Goal: Information Seeking & Learning: Find specific fact

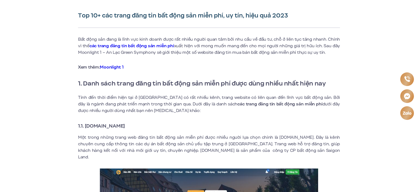
scroll to position [164, 0]
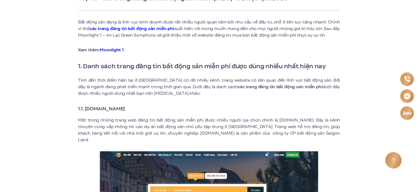
drag, startPoint x: 140, startPoint y: 108, endPoint x: 85, endPoint y: 110, distance: 54.3
click at [85, 110] on h3 "1.1. [DOMAIN_NAME]" at bounding box center [209, 109] width 262 height 8
copy strong "[DOMAIN_NAME]"
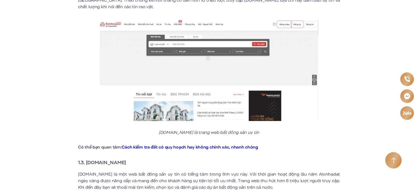
scroll to position [546, 0]
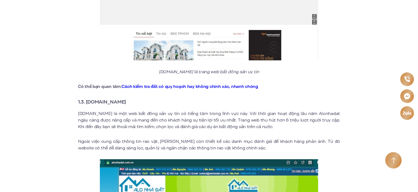
drag, startPoint x: 133, startPoint y: 97, endPoint x: 87, endPoint y: 98, distance: 45.6
click at [87, 98] on h3 "1.3. [DOMAIN_NAME]" at bounding box center [209, 102] width 262 height 8
copy strong "[DOMAIN_NAME]"
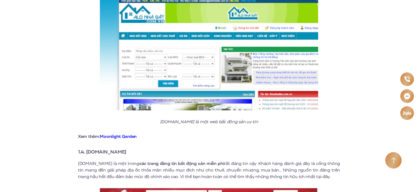
scroll to position [764, 0]
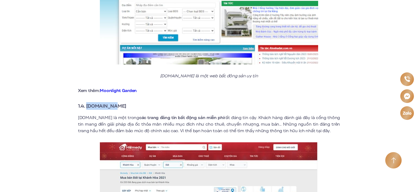
drag, startPoint x: 118, startPoint y: 101, endPoint x: 87, endPoint y: 100, distance: 30.8
click at [87, 102] on h3 "1.4. [DOMAIN_NAME]" at bounding box center [209, 106] width 262 height 8
copy strong "[DOMAIN_NAME]"
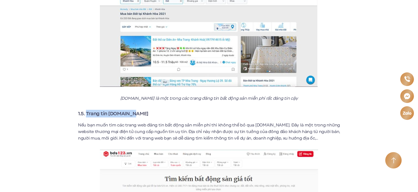
drag, startPoint x: 139, startPoint y: 108, endPoint x: 87, endPoint y: 104, distance: 51.7
click at [86, 110] on h3 "1.5. Trang tin [DOMAIN_NAME]" at bounding box center [209, 114] width 262 height 8
copy strong "Trang tin [DOMAIN_NAME]"
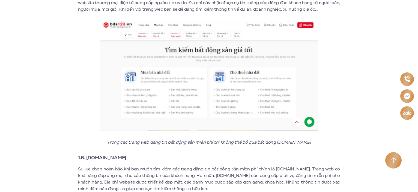
scroll to position [1091, 0]
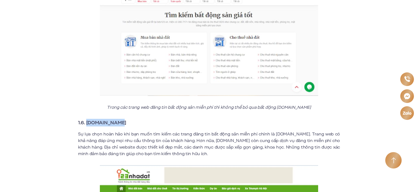
drag, startPoint x: 120, startPoint y: 117, endPoint x: 86, endPoint y: 116, distance: 34.1
click at [86, 119] on h3 "1.6. [DOMAIN_NAME]" at bounding box center [209, 123] width 262 height 8
copy strong "[DOMAIN_NAME]"
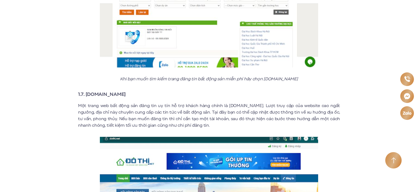
scroll to position [1337, 0]
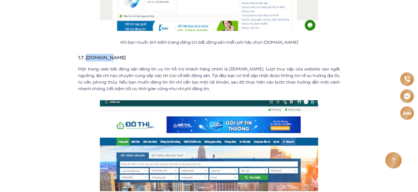
drag, startPoint x: 102, startPoint y: 52, endPoint x: 87, endPoint y: 51, distance: 14.8
click at [87, 54] on h3 "1.7. [DOMAIN_NAME]" at bounding box center [209, 58] width 262 height 8
copy strong "[DOMAIN_NAME]"
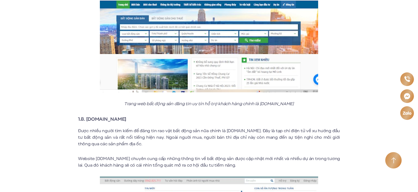
scroll to position [1500, 0]
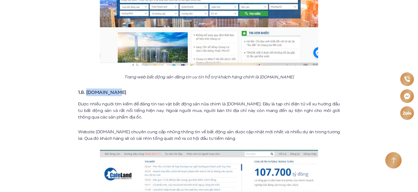
drag, startPoint x: 120, startPoint y: 87, endPoint x: 87, endPoint y: 84, distance: 32.6
click at [87, 88] on h3 "1.8. [DOMAIN_NAME]" at bounding box center [209, 92] width 262 height 8
copy strong "[DOMAIN_NAME]"
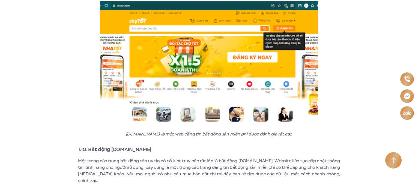
scroll to position [1909, 0]
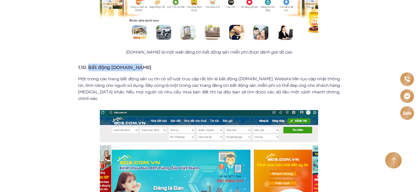
drag, startPoint x: 140, startPoint y: 55, endPoint x: 89, endPoint y: 58, distance: 50.6
copy strong "Bất động [DOMAIN_NAME]"
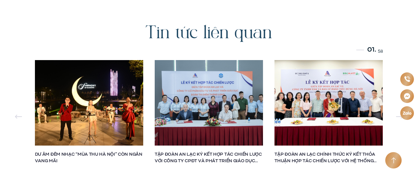
scroll to position [2728, 0]
